Goal: Communication & Community: Participate in discussion

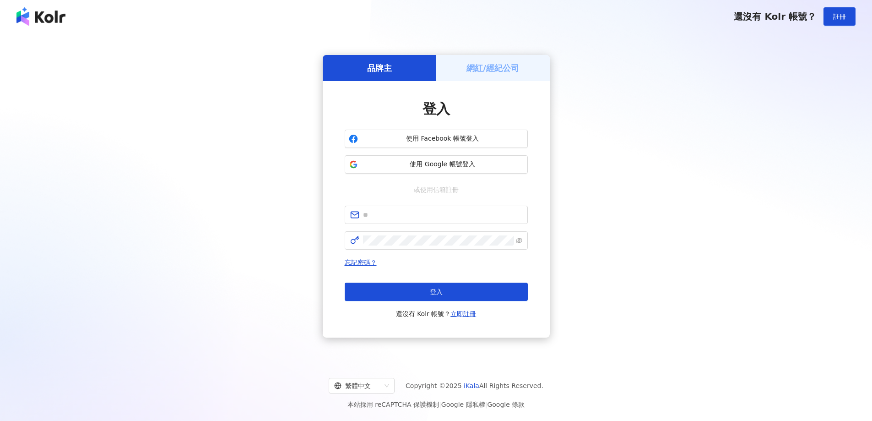
click at [390, 158] on button "使用 Google 帳號登入" at bounding box center [436, 164] width 183 height 18
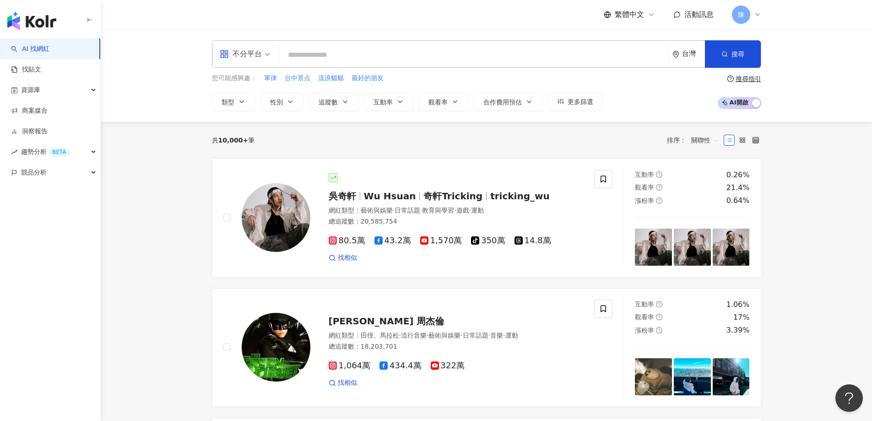
click at [702, 16] on span "活動訊息" at bounding box center [698, 14] width 29 height 9
click at [386, 130] on div "共 10,000+ 筆 排序： 關聯性" at bounding box center [486, 140] width 549 height 37
click at [695, 16] on span "活動訊息" at bounding box center [698, 14] width 29 height 9
click at [492, 139] on div "共 10,000+ 筆 排序： 關聯性" at bounding box center [486, 140] width 549 height 15
click at [48, 109] on link "商案媒合" at bounding box center [29, 110] width 37 height 9
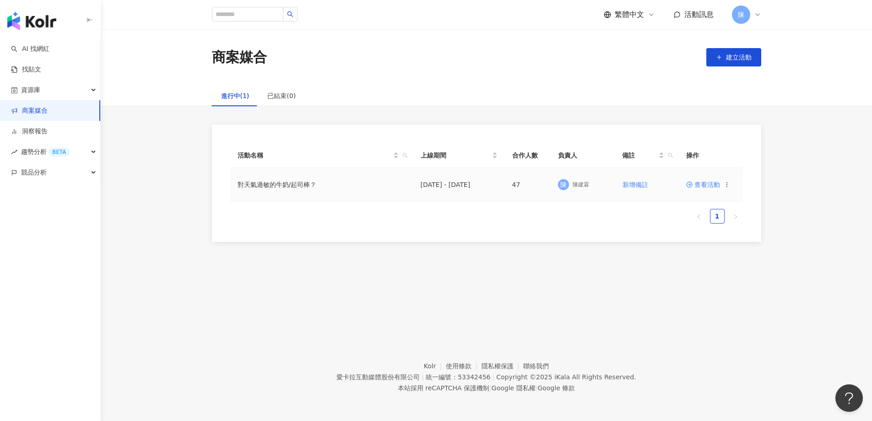
click at [466, 183] on td "[DATE] - [DATE]" at bounding box center [459, 184] width 92 height 33
click at [709, 188] on span "查看活動" at bounding box center [703, 184] width 34 height 6
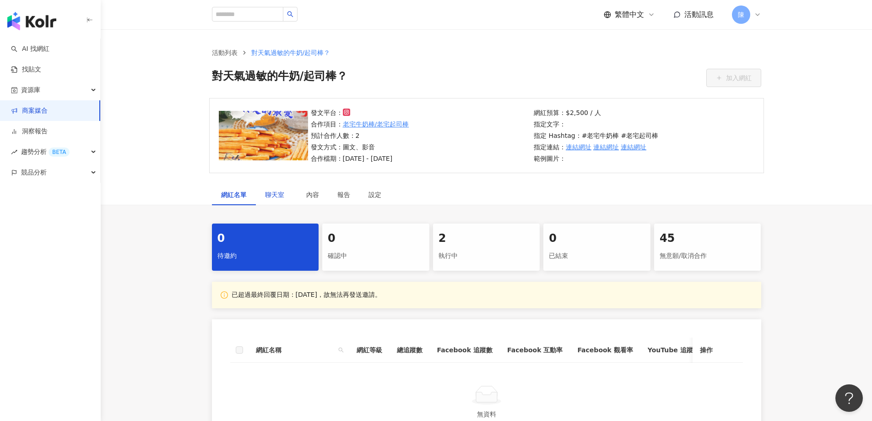
click at [278, 197] on span "聊天室" at bounding box center [276, 194] width 23 height 6
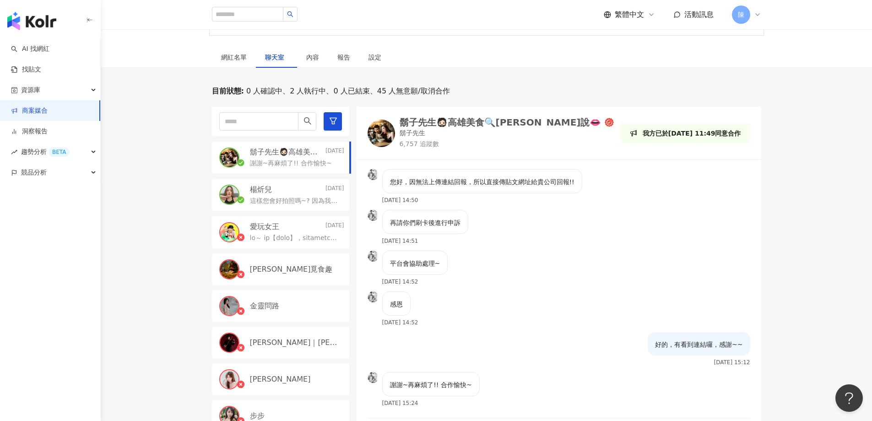
scroll to position [1048, 0]
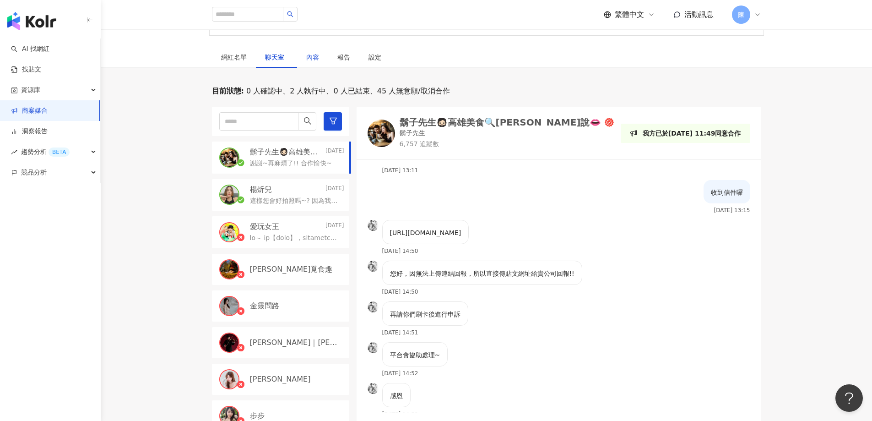
click at [315, 57] on div "內容" at bounding box center [312, 57] width 13 height 10
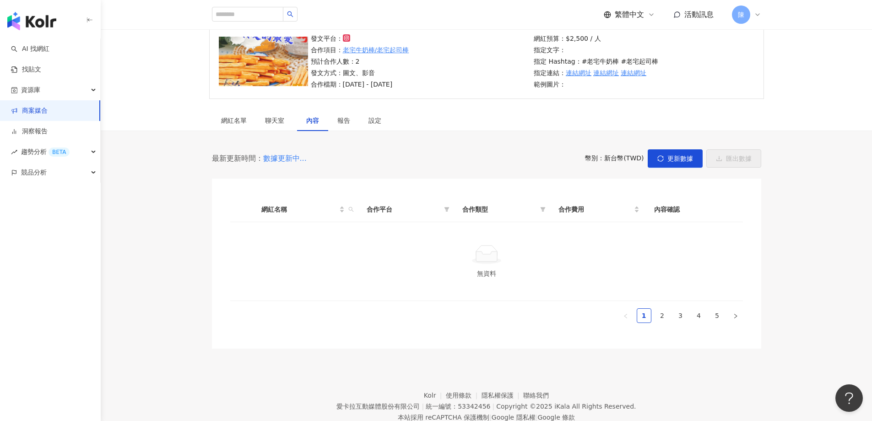
scroll to position [103, 0]
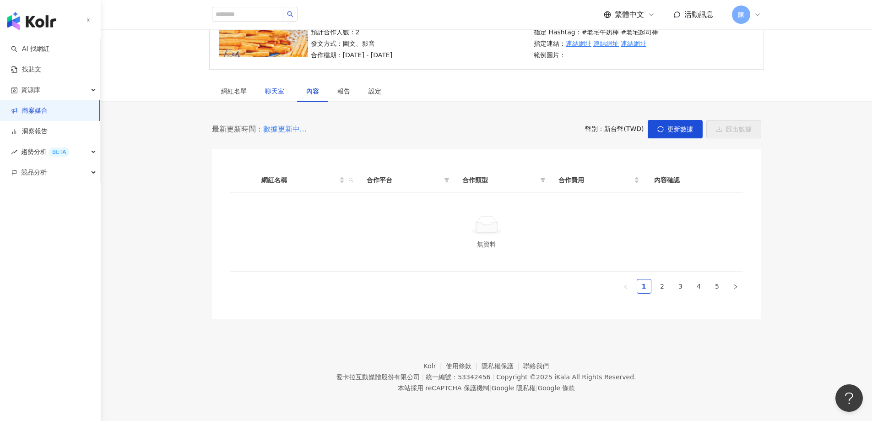
click at [272, 93] on span "聊天室" at bounding box center [276, 91] width 23 height 6
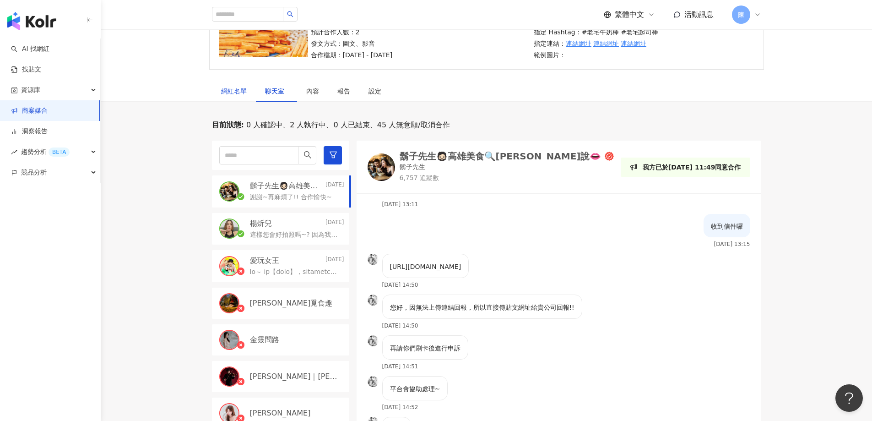
click at [238, 92] on div "網紅名單" at bounding box center [234, 91] width 26 height 10
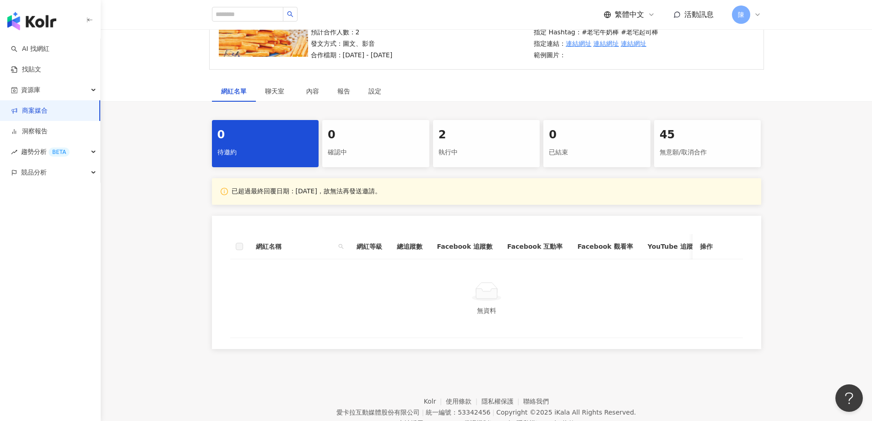
click at [455, 156] on div "執行中" at bounding box center [487, 153] width 96 height 16
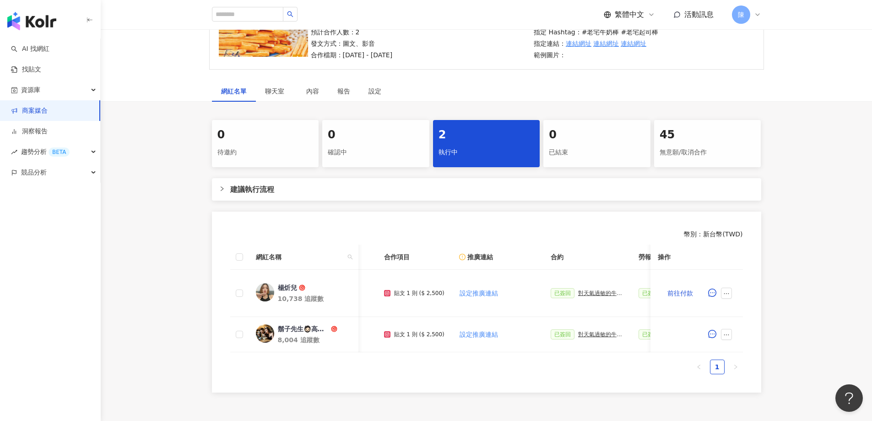
scroll to position [0, 62]
click at [713, 334] on icon "message" at bounding box center [712, 334] width 8 height 8
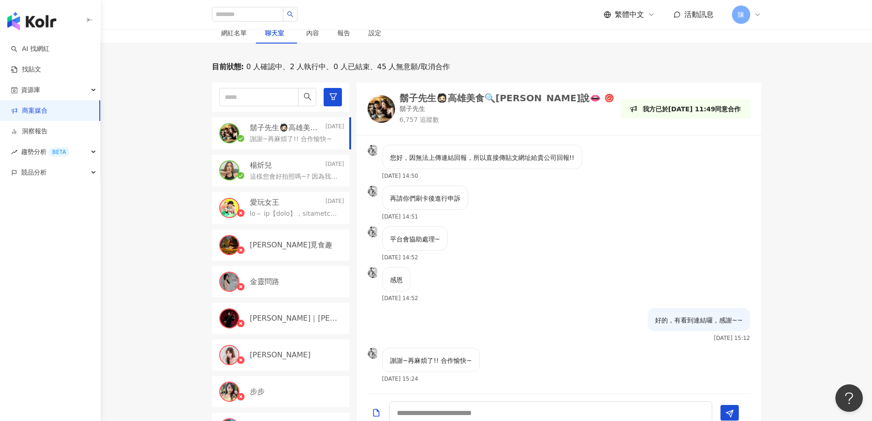
scroll to position [275, 0]
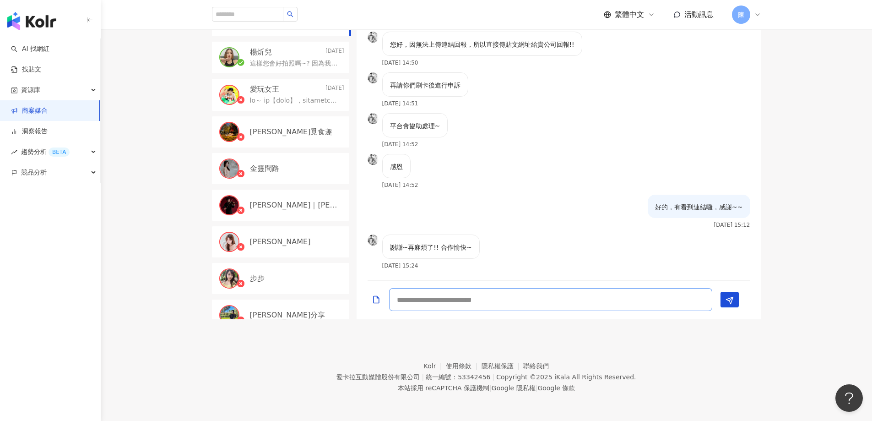
click at [556, 298] on textarea at bounding box center [550, 299] width 323 height 23
type textarea "**********"
